Goal: Task Accomplishment & Management: Manage account settings

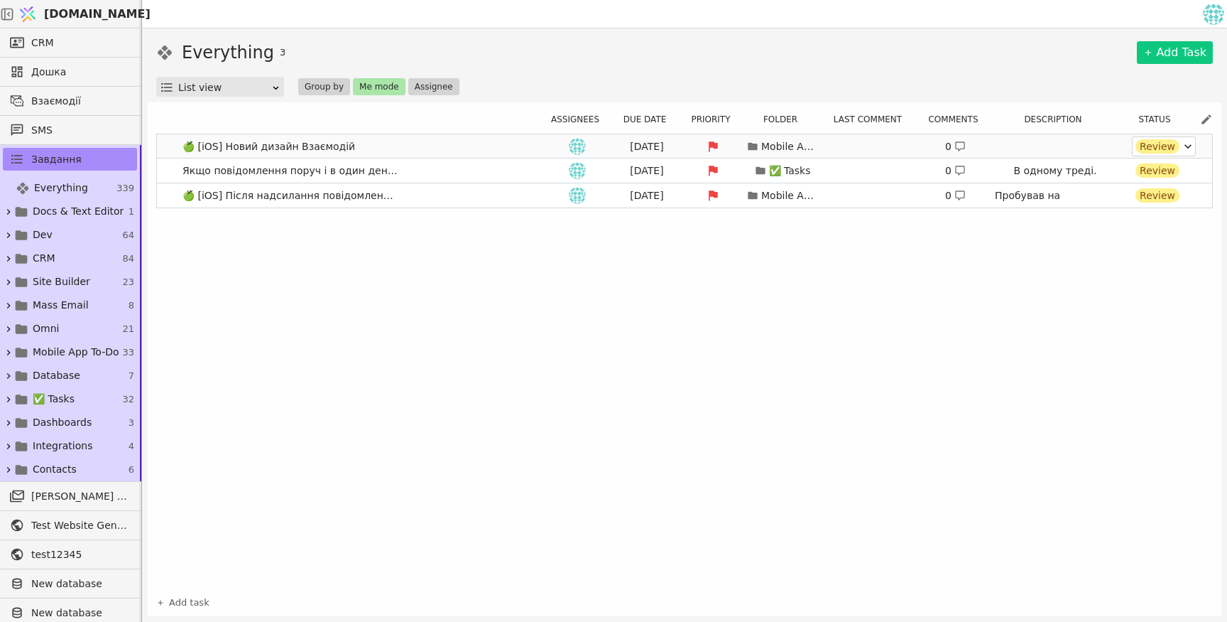
click at [1157, 147] on div "Review" at bounding box center [1158, 146] width 44 height 14
click at [1012, 310] on div "🍏 [iOS] Новий дизайн Взаємодій [DATE] Mobile App To-Do 0 Review Якщо повідомлен…" at bounding box center [684, 361] width 1057 height 455
click at [1154, 143] on div "Review" at bounding box center [1158, 146] width 44 height 14
click at [896, 353] on div "🍏 [iOS] Новий дизайн Взаємодій [DATE] Mobile App To-Do 0 Review Якщо повідомлен…" at bounding box center [684, 361] width 1057 height 455
click at [1156, 149] on div "Review" at bounding box center [1158, 146] width 44 height 14
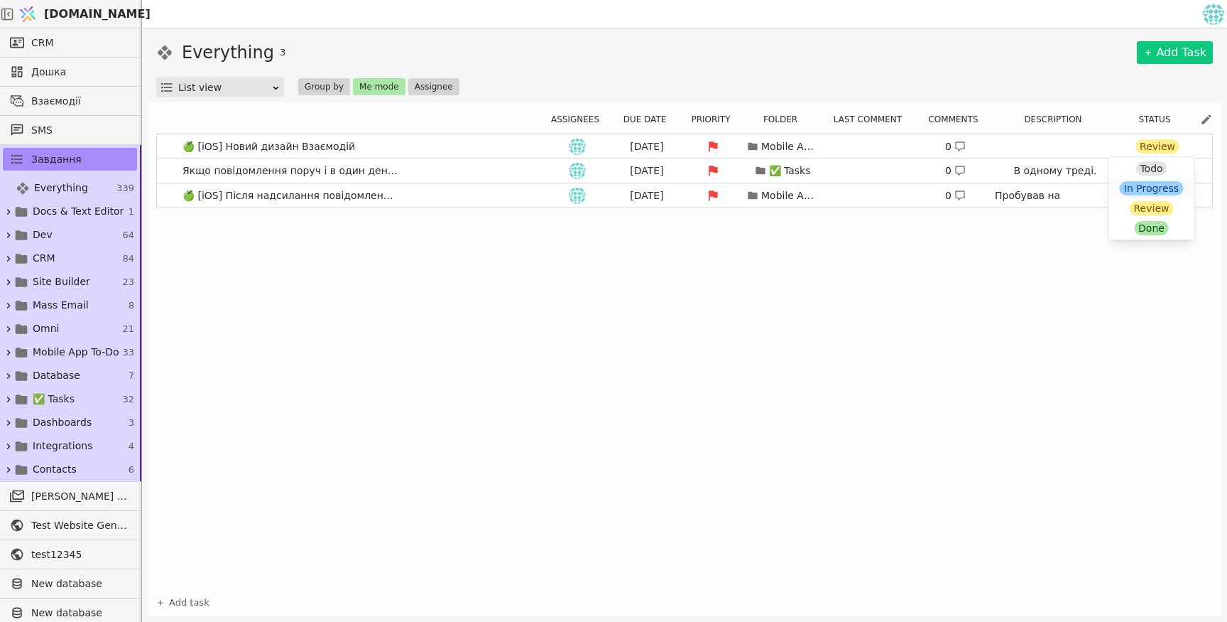
click at [1139, 188] on div "In Progress" at bounding box center [1151, 188] width 63 height 14
click at [1153, 143] on div "In Progress" at bounding box center [1157, 146] width 63 height 14
click at [1137, 207] on button "Review" at bounding box center [1161, 208] width 82 height 20
click at [713, 144] on icon at bounding box center [713, 146] width 9 height 10
click at [732, 372] on div "🍏 [iOS] Новий дизайн Взаємодій [DATE] Mobile App To-Do 0 Review Якщо повідомлен…" at bounding box center [684, 361] width 1057 height 455
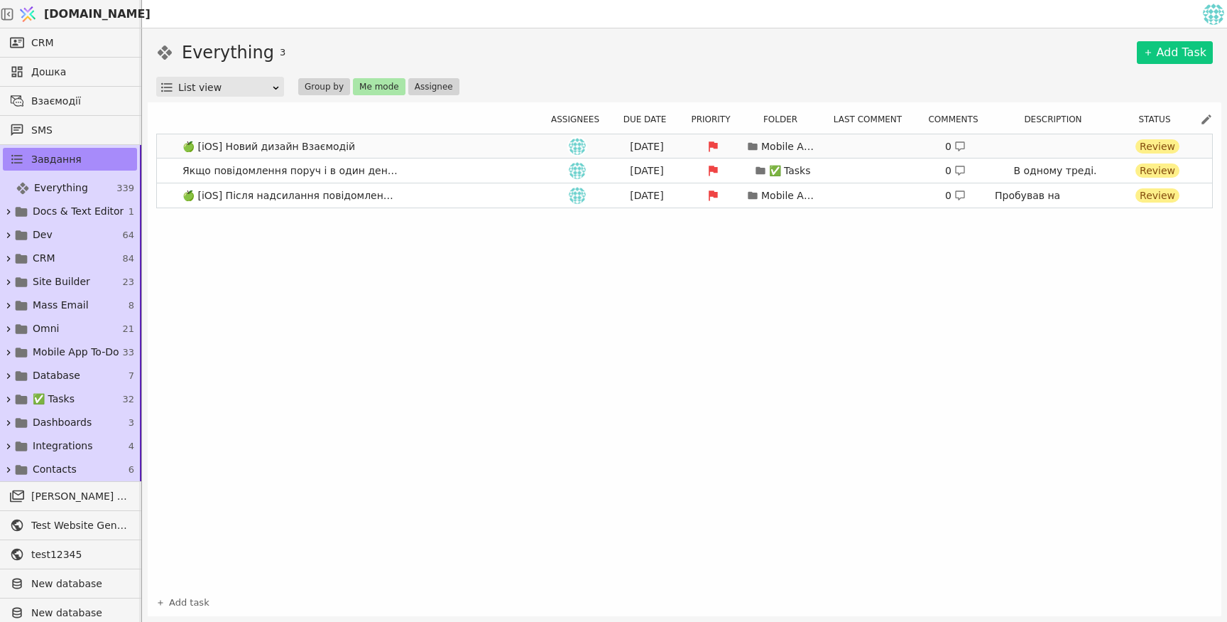
click at [715, 147] on icon at bounding box center [713, 146] width 9 height 10
click at [644, 197] on span "Medium" at bounding box center [627, 193] width 40 height 15
click at [715, 147] on icon at bounding box center [713, 146] width 9 height 10
click at [666, 219] on div "Low" at bounding box center [648, 216] width 142 height 23
click at [713, 143] on icon at bounding box center [713, 146] width 9 height 10
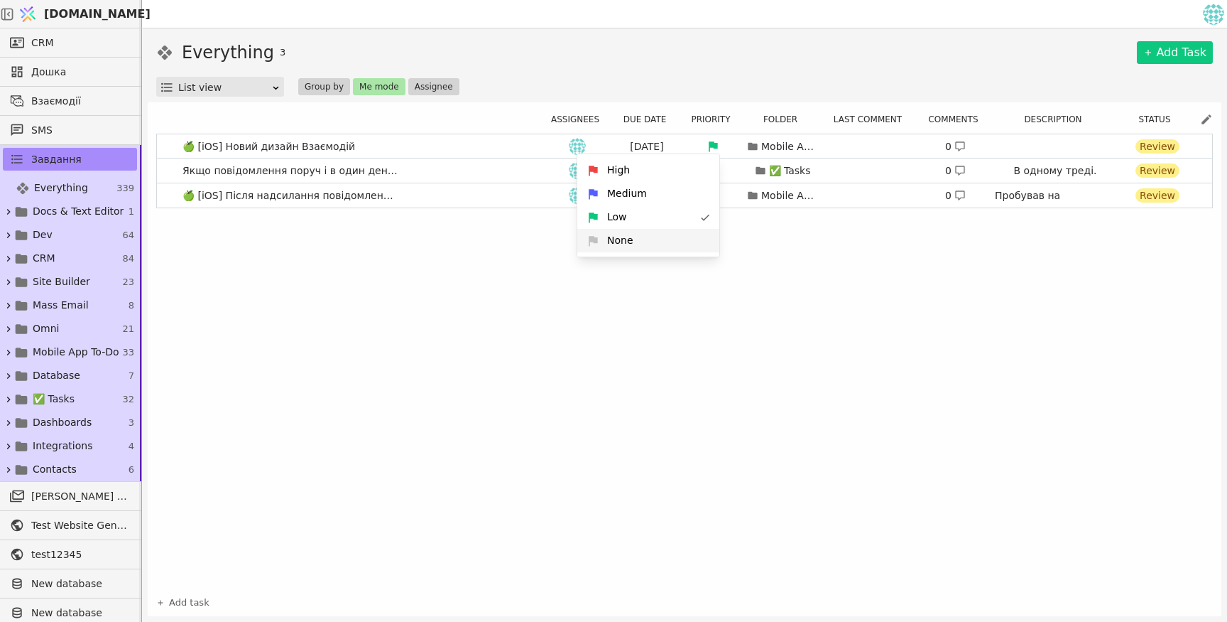
click at [673, 233] on div "None" at bounding box center [648, 240] width 142 height 23
click at [707, 148] on icon at bounding box center [713, 146] width 14 height 14
click at [672, 173] on div "High" at bounding box center [648, 169] width 142 height 23
click at [1164, 148] on div "Review" at bounding box center [1158, 146] width 44 height 14
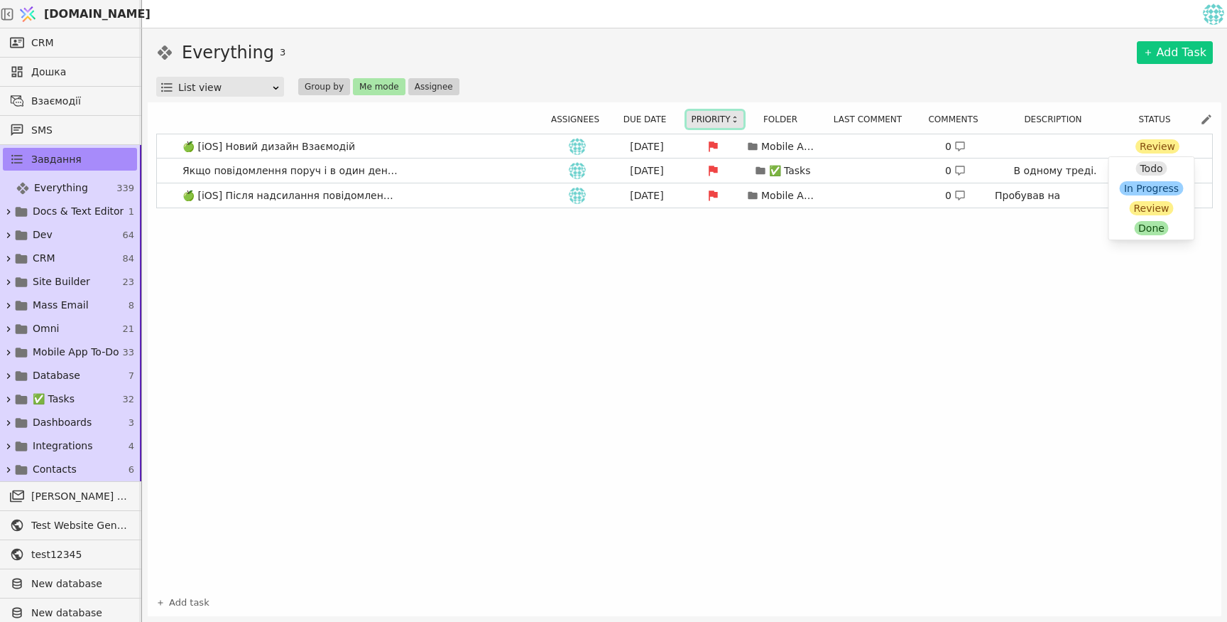
click at [720, 122] on button "Priority" at bounding box center [715, 119] width 56 height 17
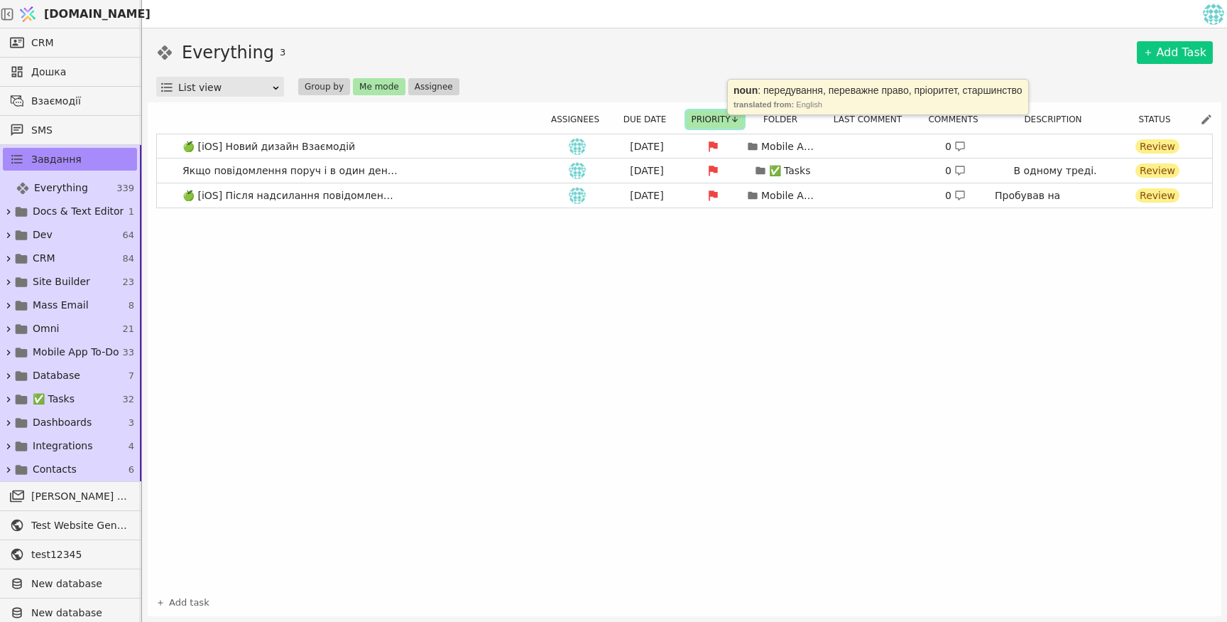
click at [720, 122] on button "Priority" at bounding box center [715, 119] width 56 height 17
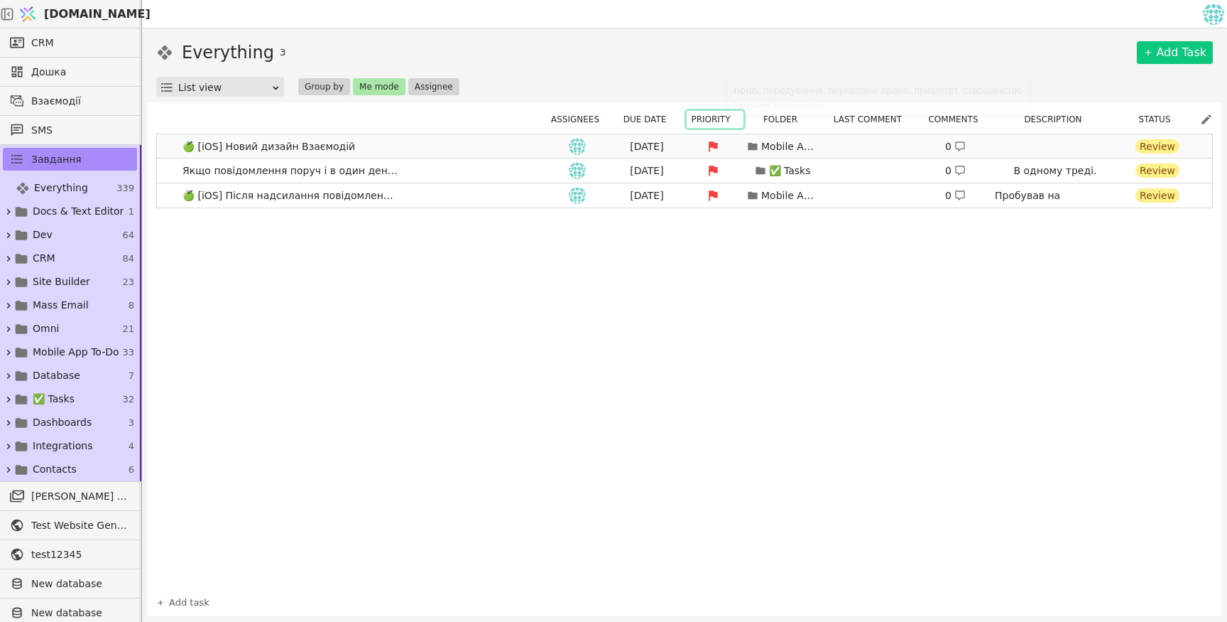
click at [714, 149] on icon at bounding box center [713, 146] width 14 height 14
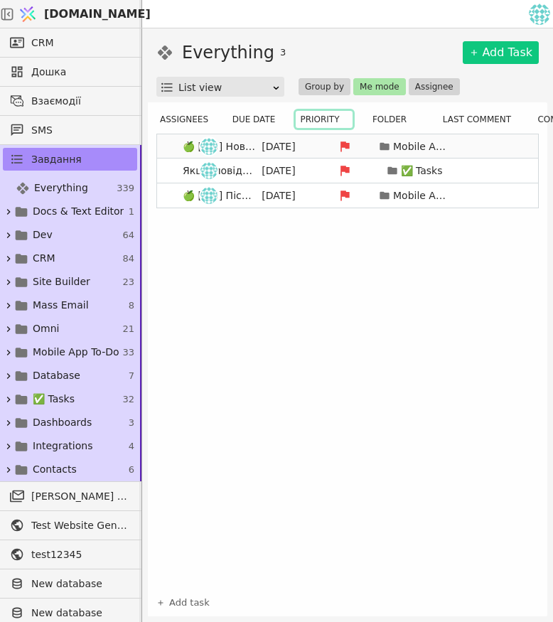
click at [347, 146] on icon at bounding box center [344, 146] width 9 height 10
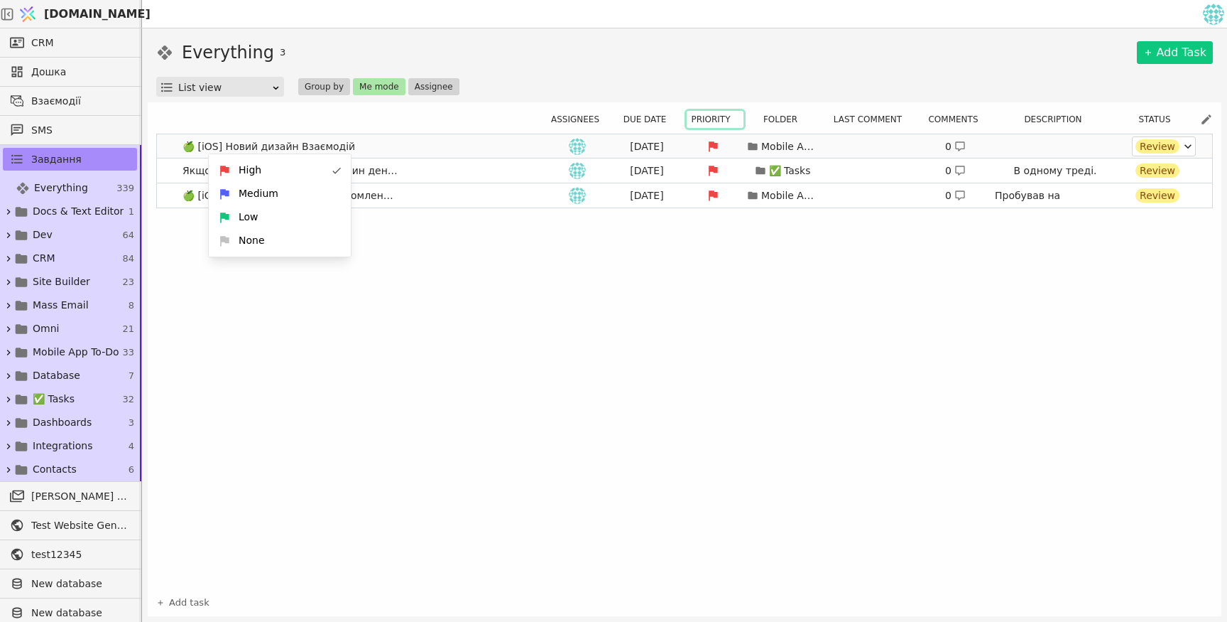
click at [1164, 147] on div "Review" at bounding box center [1158, 146] width 44 height 14
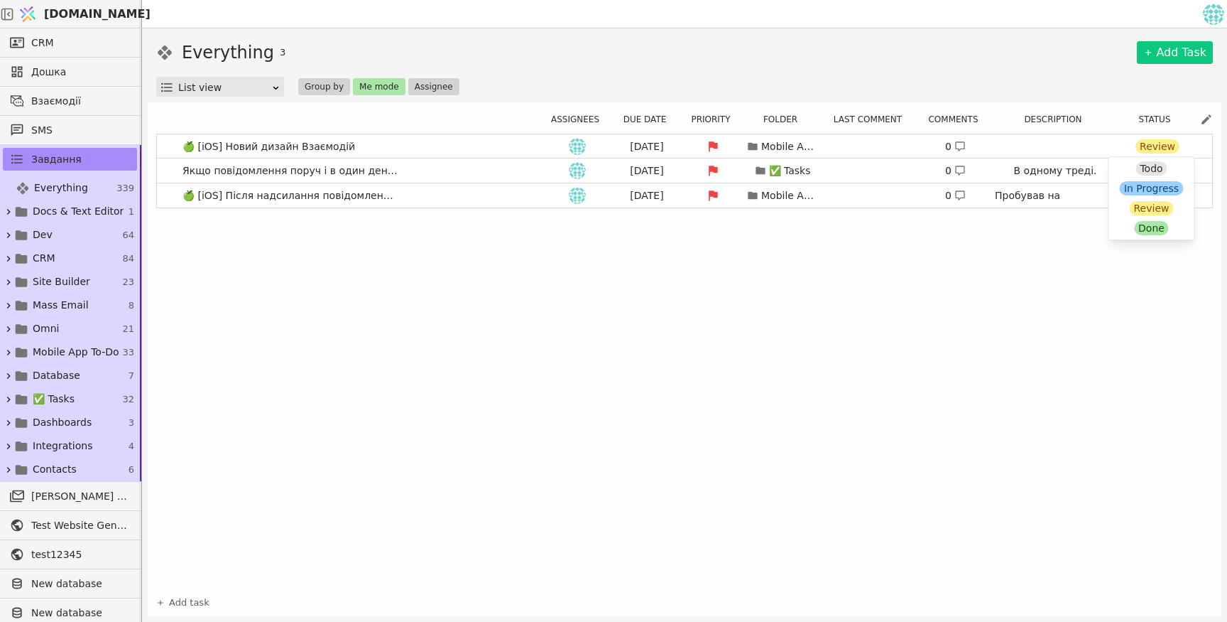
click at [256, 86] on div "List view" at bounding box center [224, 87] width 93 height 20
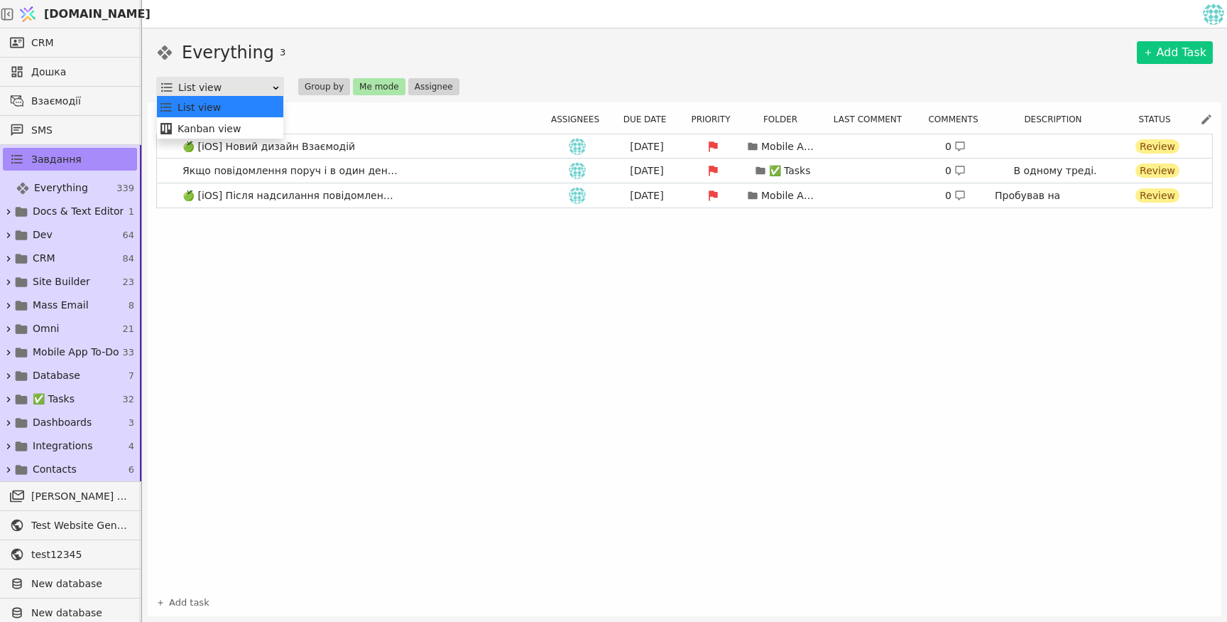
click at [256, 86] on div "List view" at bounding box center [224, 87] width 93 height 20
